Goal: Transaction & Acquisition: Download file/media

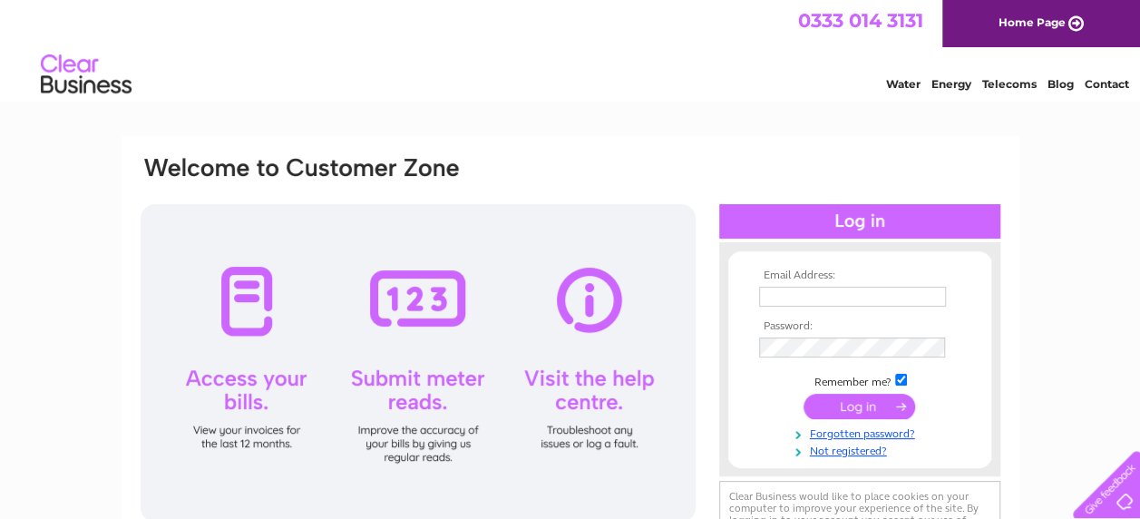
type input "[EMAIL_ADDRESS][DOMAIN_NAME]"
click at [878, 404] on input "submit" at bounding box center [859, 406] width 112 height 25
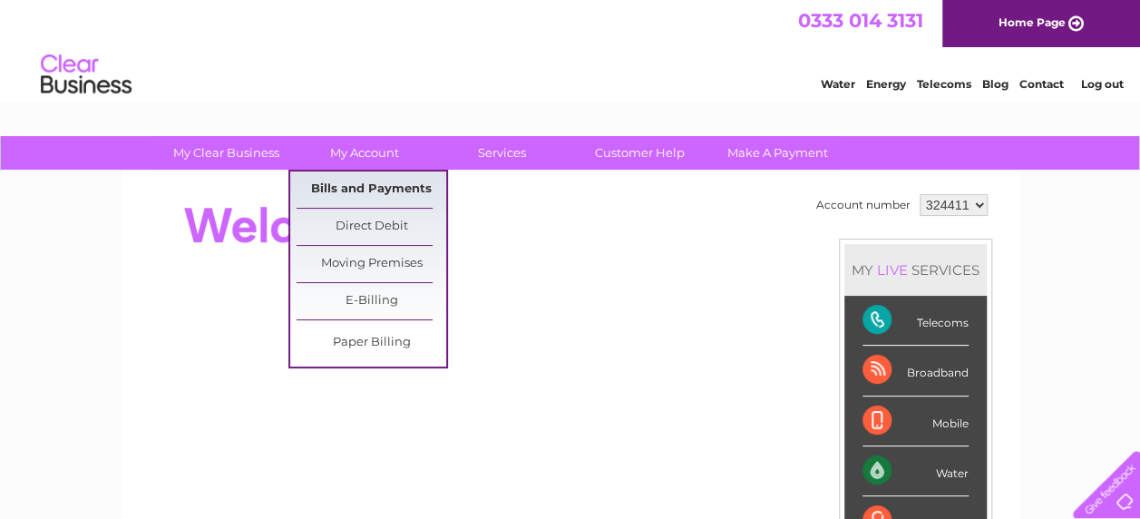
click at [373, 184] on link "Bills and Payments" at bounding box center [372, 189] width 150 height 36
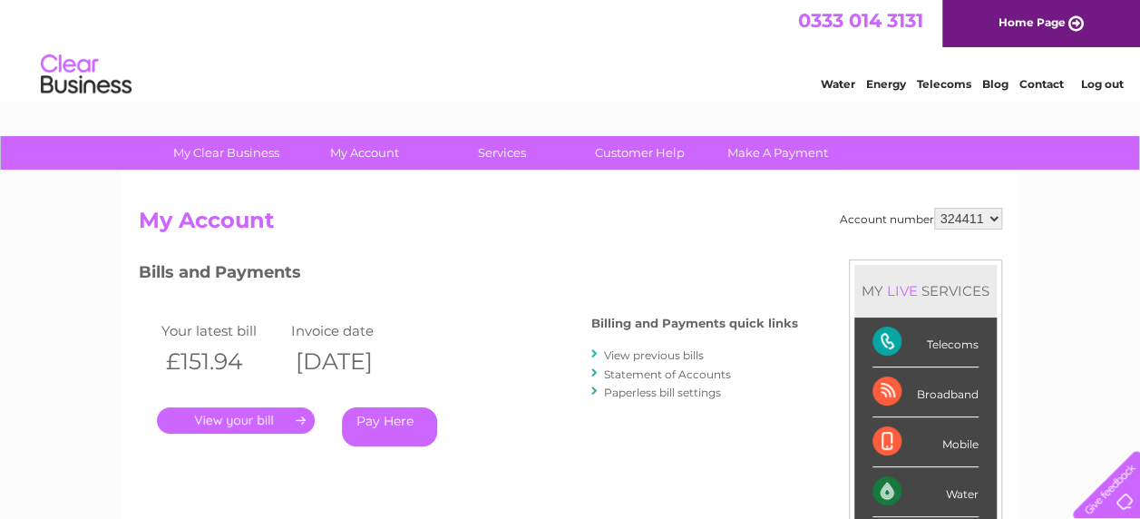
click at [287, 412] on link "." at bounding box center [236, 420] width 158 height 26
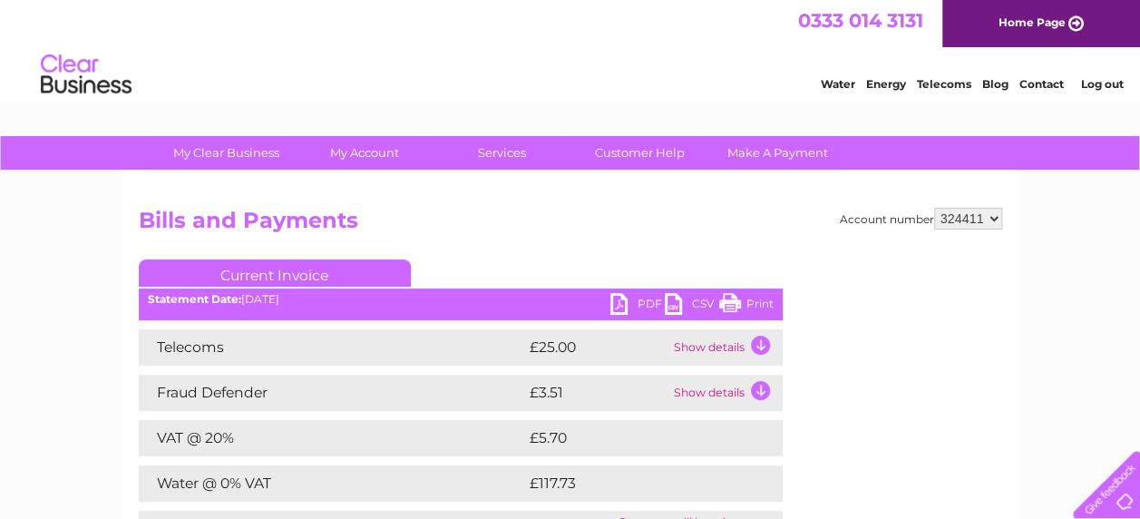
click at [619, 297] on link "PDF" at bounding box center [637, 306] width 54 height 26
click at [618, 303] on link "PDF" at bounding box center [637, 306] width 54 height 26
